Goal: Register for event/course

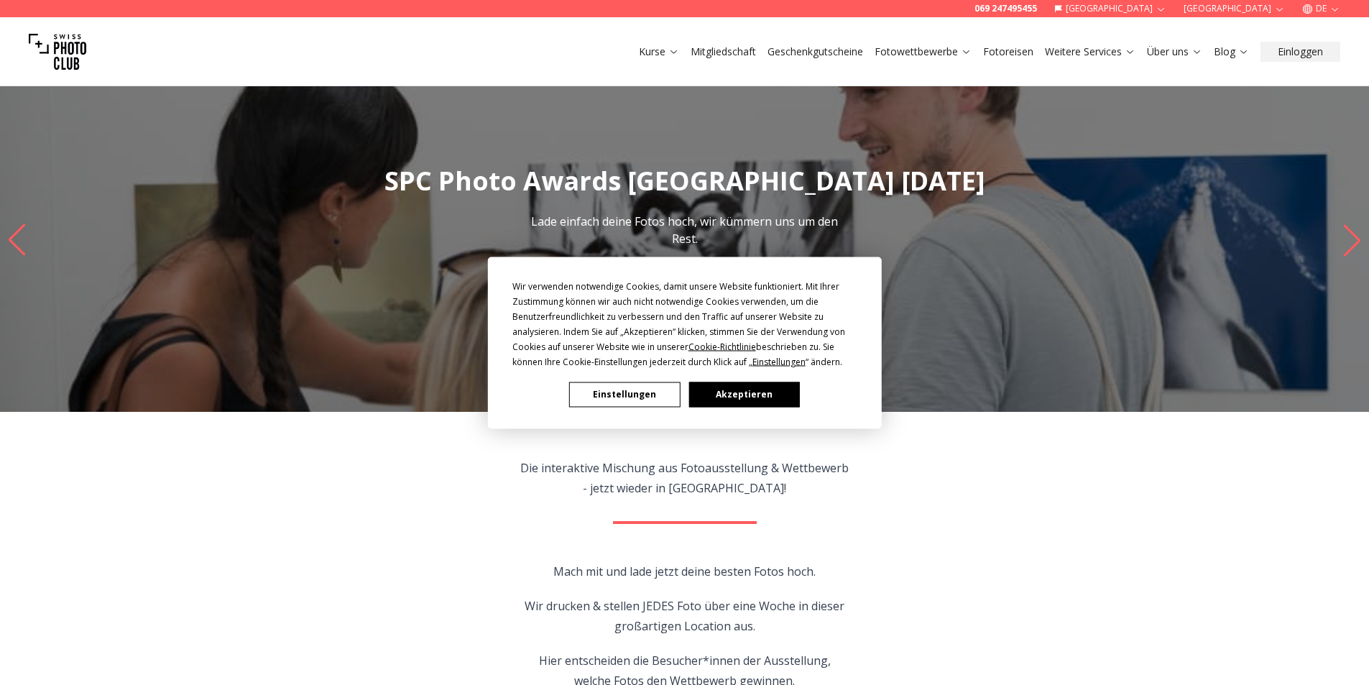
click at [732, 395] on button "Akzeptieren" at bounding box center [743, 394] width 111 height 25
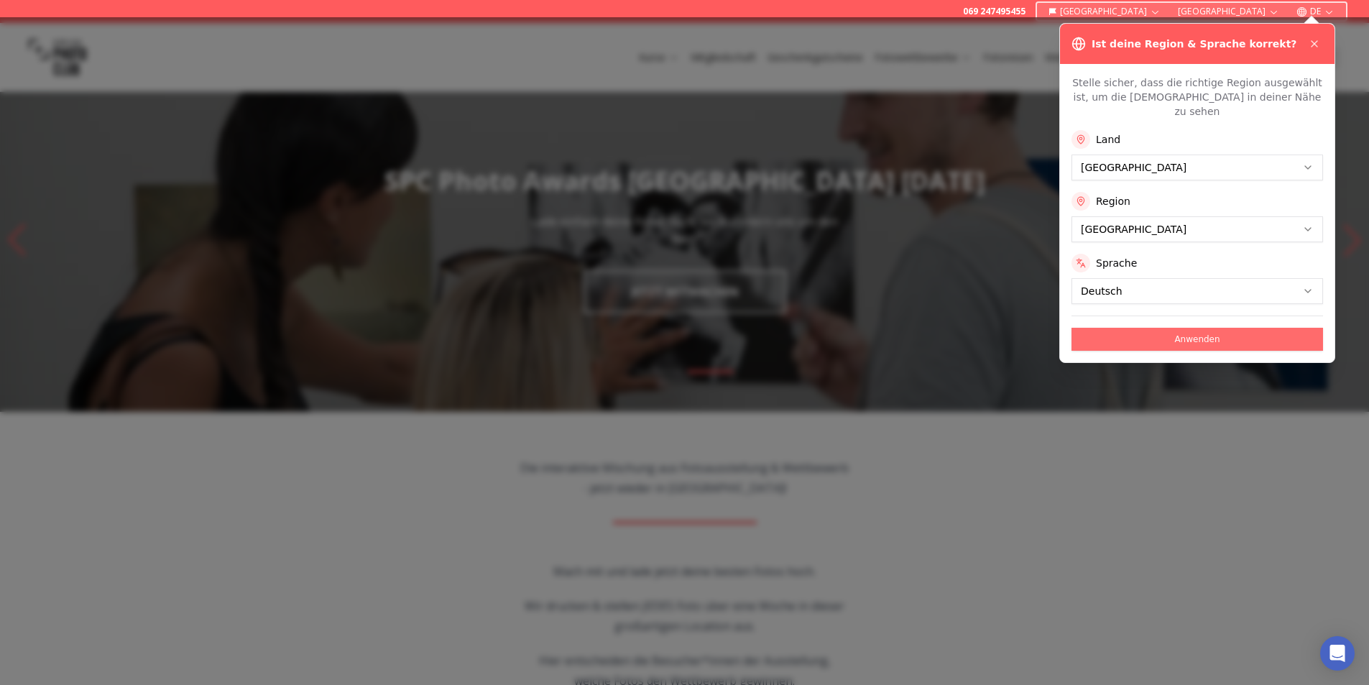
click at [1195, 328] on button "Anwenden" at bounding box center [1196, 339] width 251 height 23
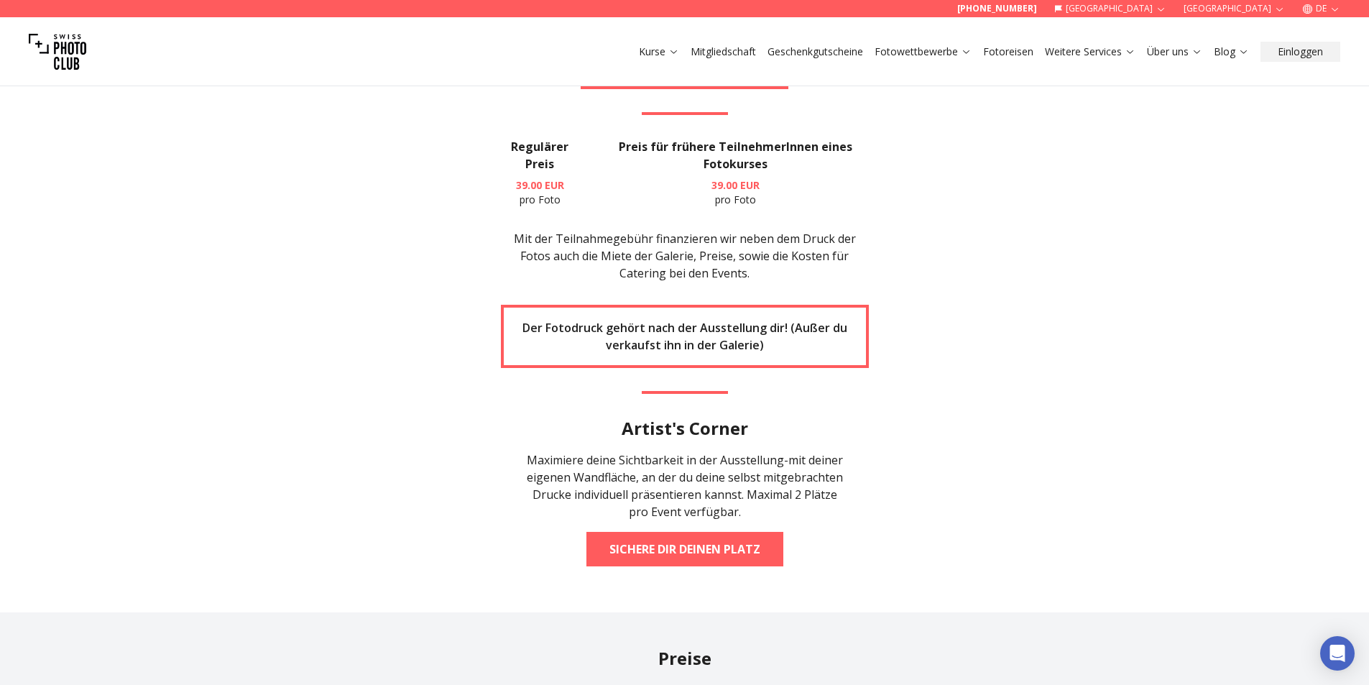
scroll to position [2730, 0]
